Goal: Information Seeking & Learning: Learn about a topic

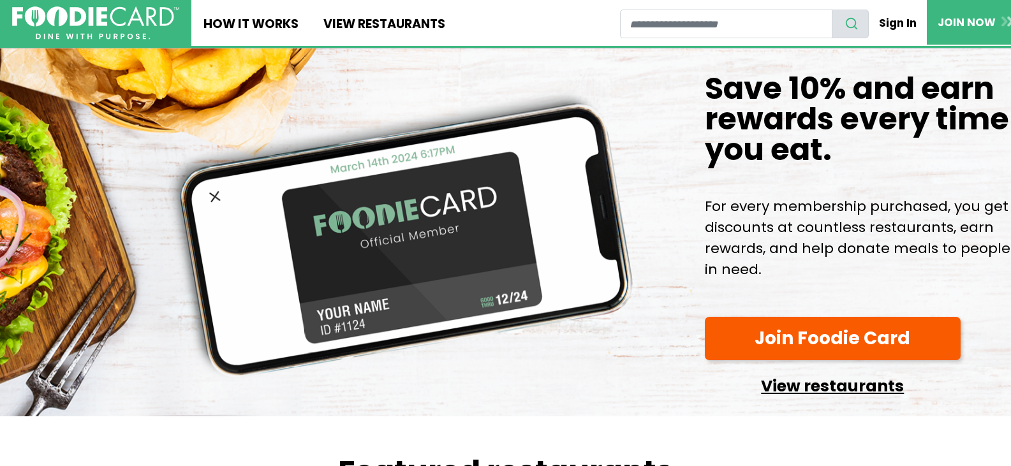
click at [842, 393] on link "View restaurants" at bounding box center [833, 383] width 256 height 33
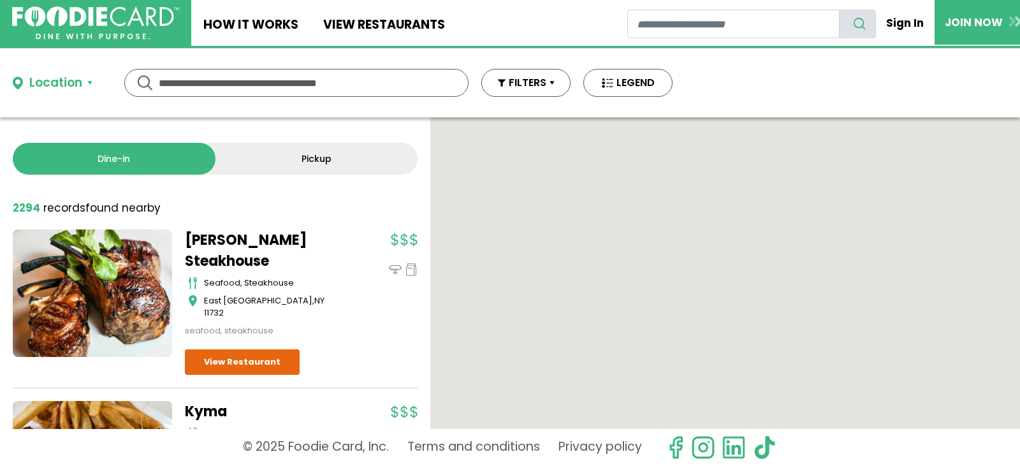
click at [285, 76] on input "text" at bounding box center [296, 83] width 275 height 27
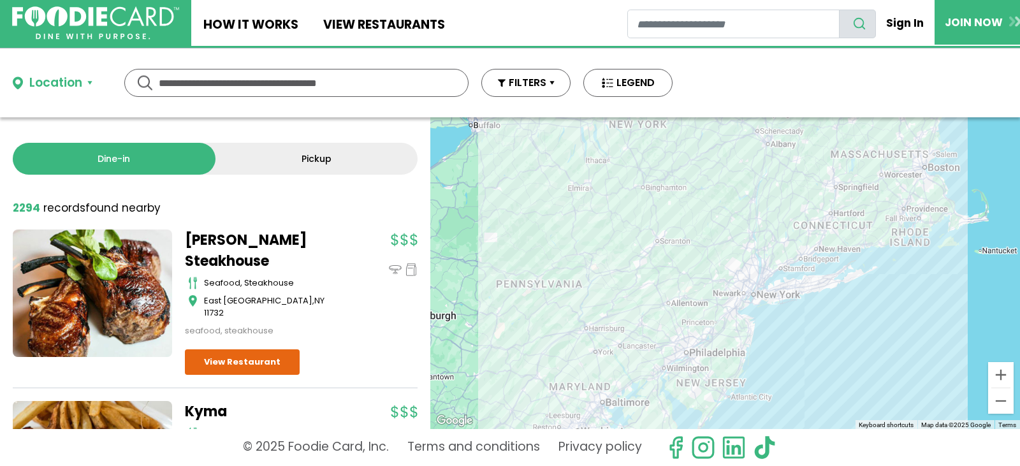
click at [286, 85] on input "text" at bounding box center [296, 83] width 275 height 27
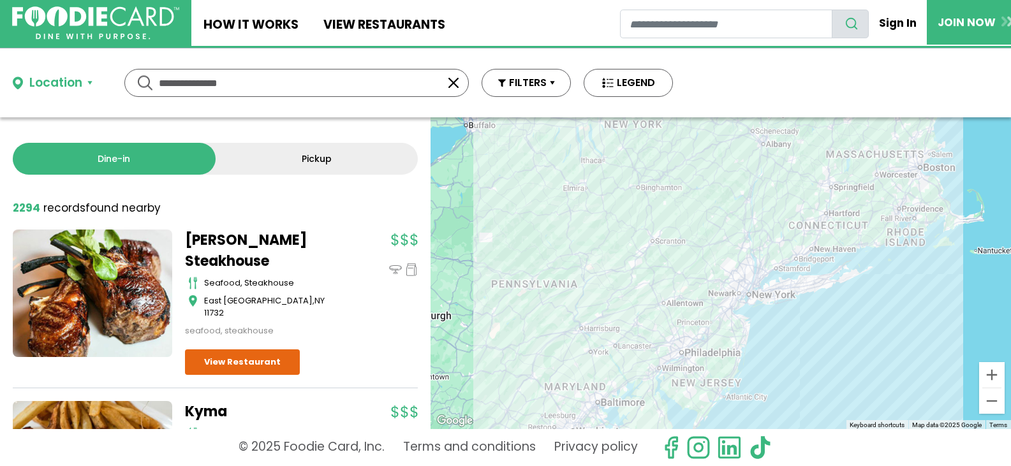
type input "**********"
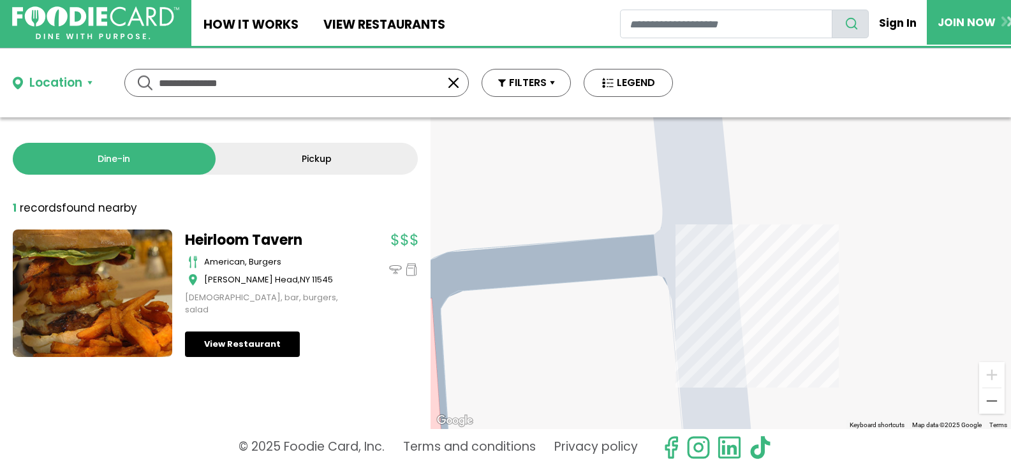
click at [228, 344] on link "View Restaurant" at bounding box center [242, 345] width 115 height 26
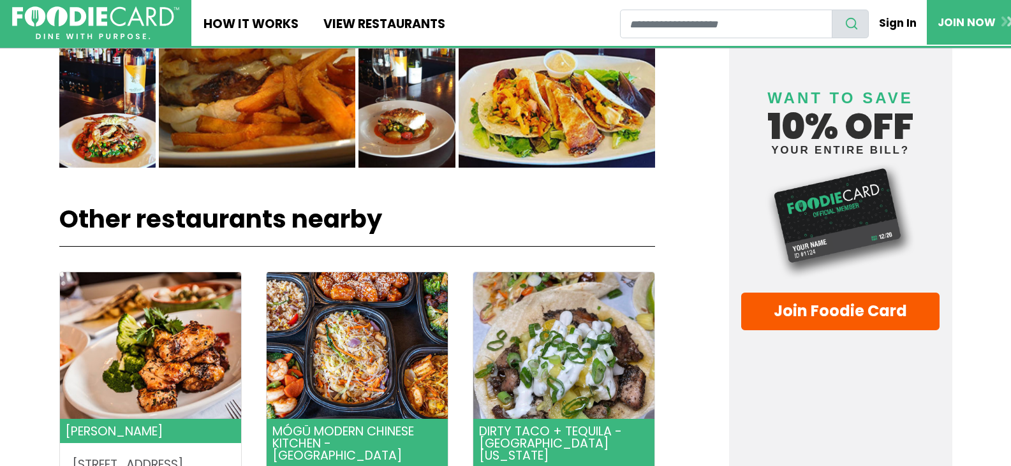
scroll to position [1424, 0]
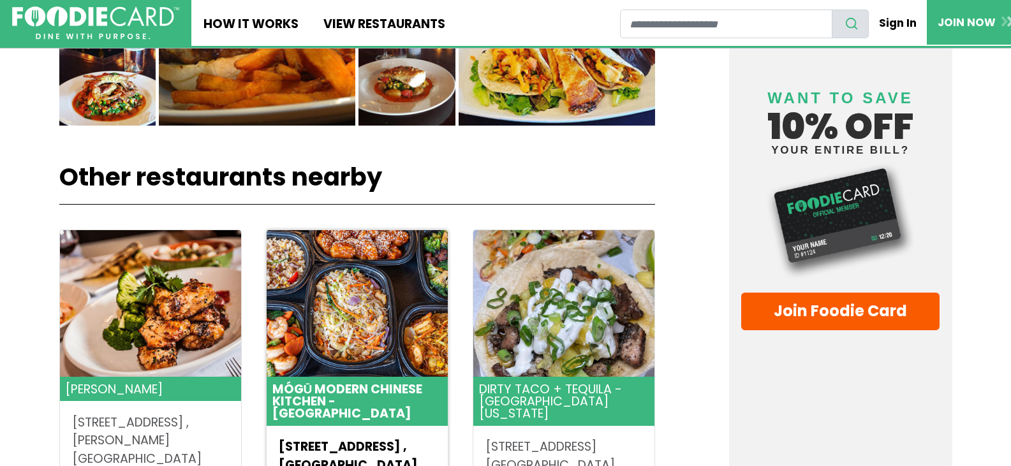
click at [400, 303] on img at bounding box center [357, 303] width 181 height 147
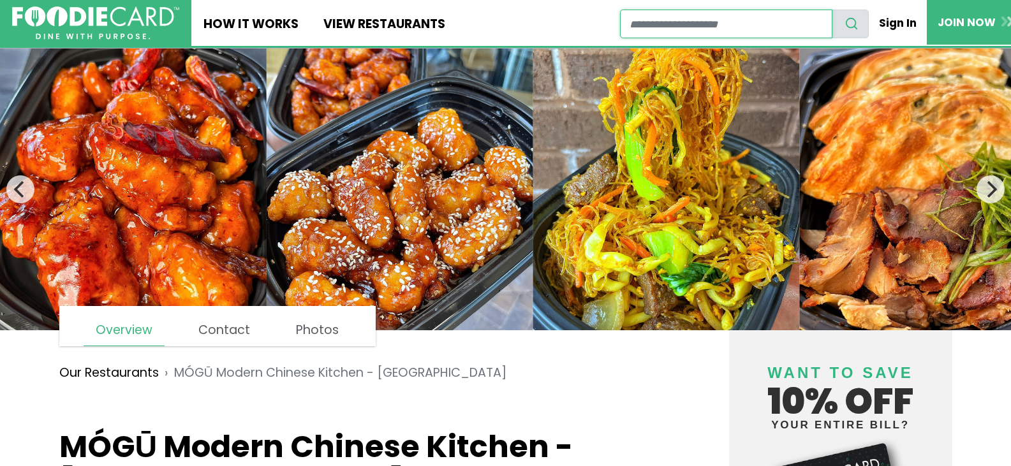
click at [786, 17] on input "restaurant search" at bounding box center [726, 24] width 212 height 29
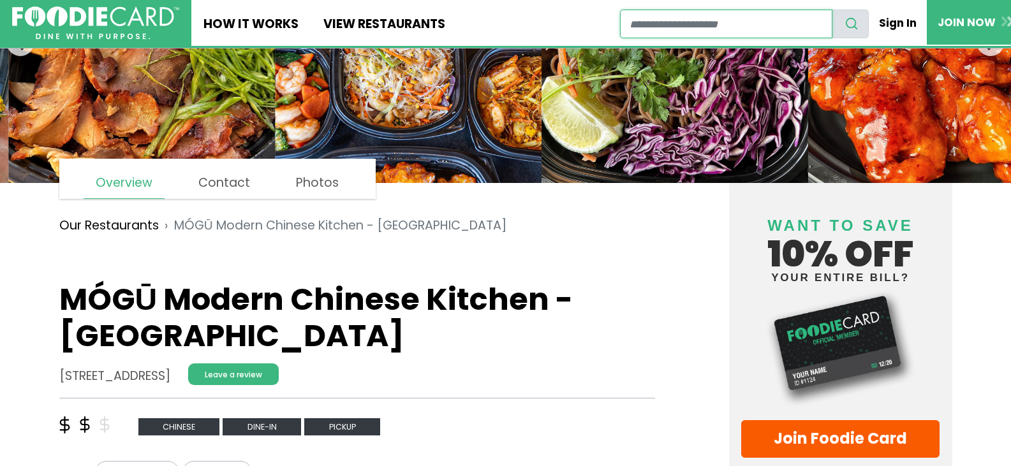
scroll to position [273, 0]
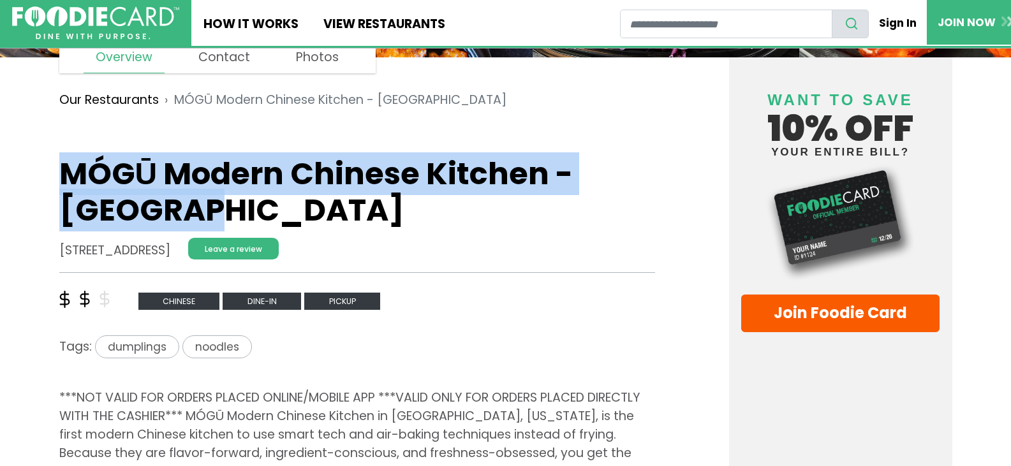
drag, startPoint x: 66, startPoint y: 177, endPoint x: 408, endPoint y: 226, distance: 346.0
click at [408, 226] on h1 "MÓGŪ Modern Chinese Kitchen - Woodbury" at bounding box center [357, 192] width 596 height 73
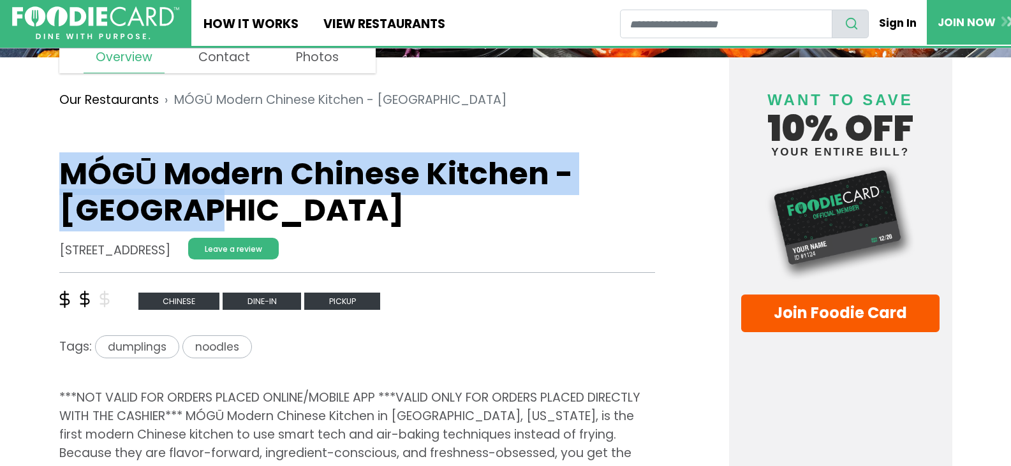
copy h1 "MÓGŪ Modern Chinese Kitchen - Woodbury"
